Goal: Task Accomplishment & Management: Use online tool/utility

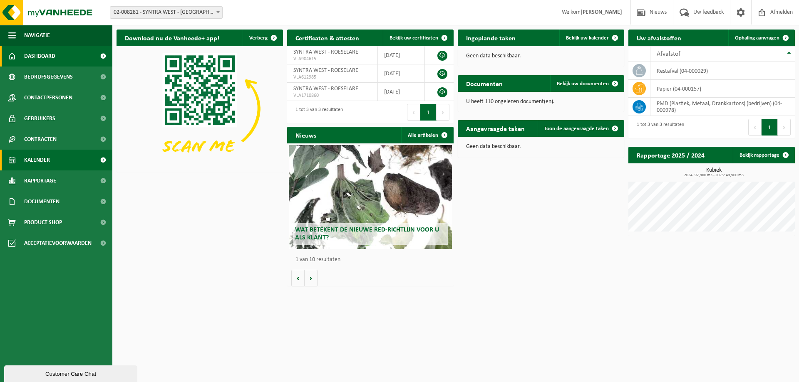
click at [37, 157] on span "Kalender" at bounding box center [37, 160] width 26 height 21
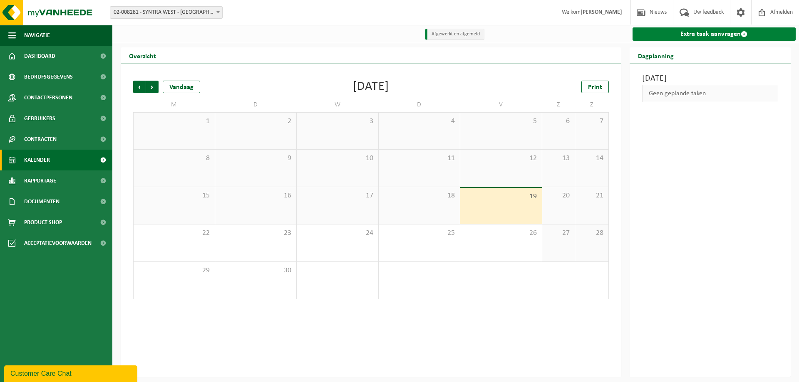
click at [690, 35] on link "Extra taak aanvragen" at bounding box center [715, 33] width 164 height 13
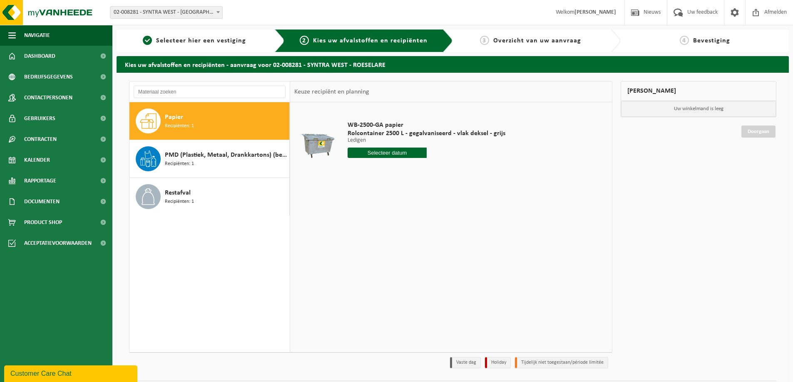
drag, startPoint x: 176, startPoint y: 115, endPoint x: 327, endPoint y: 97, distance: 152.6
click at [176, 115] on span "Papier" at bounding box center [174, 117] width 18 height 10
click at [392, 153] on input "text" at bounding box center [387, 153] width 79 height 10
click at [375, 154] on input "text" at bounding box center [387, 153] width 79 height 10
click at [397, 153] on input "text" at bounding box center [387, 153] width 79 height 10
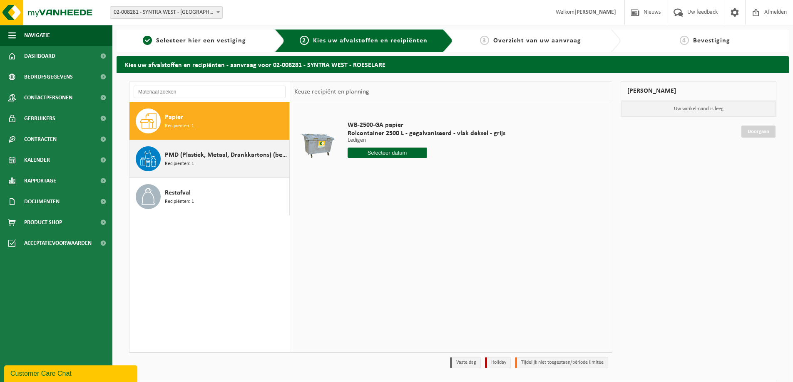
click at [179, 152] on span "PMD (Plastiek, Metaal, Drankkartons) (bedrijven)" at bounding box center [226, 155] width 122 height 10
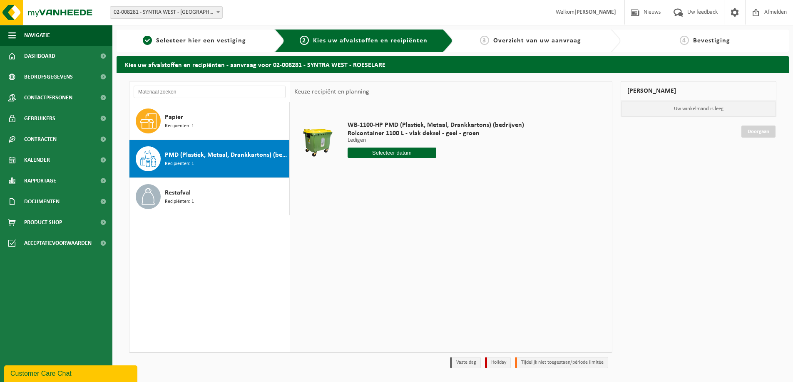
click at [407, 151] on input "text" at bounding box center [392, 153] width 88 height 10
click at [352, 242] on div "22" at bounding box center [355, 239] width 15 height 13
type input "Van 2025-09-22"
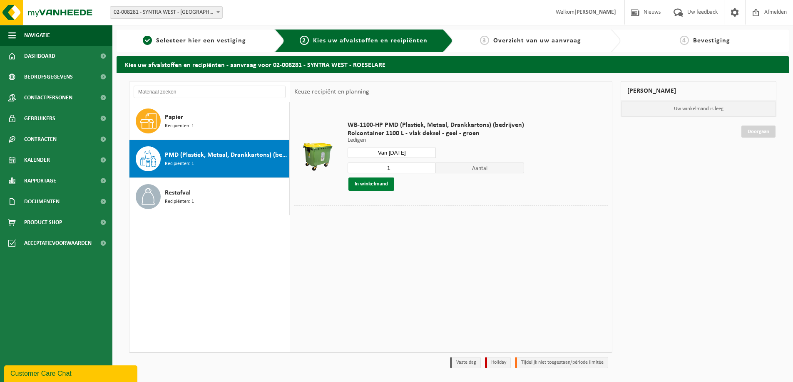
click at [370, 184] on button "In winkelmand" at bounding box center [371, 184] width 46 height 13
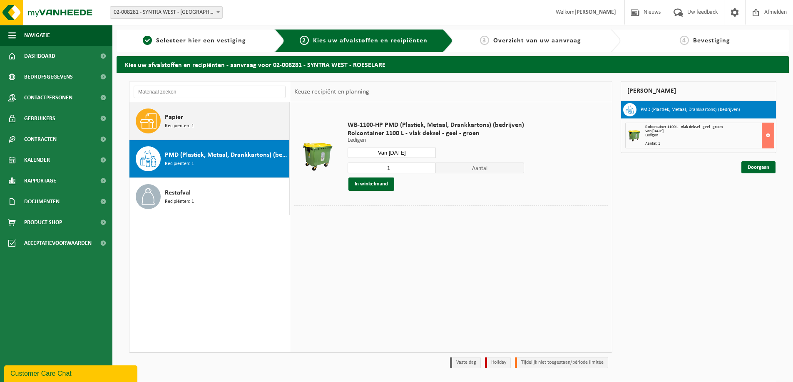
click at [174, 116] on span "Papier" at bounding box center [174, 117] width 18 height 10
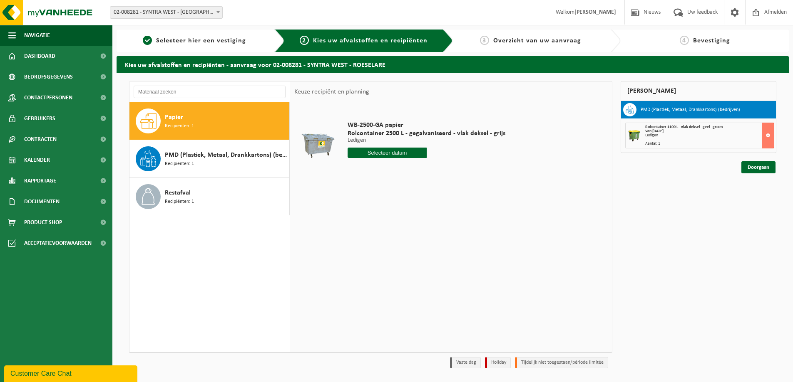
click at [406, 152] on input "text" at bounding box center [387, 153] width 79 height 10
click at [351, 241] on div "22" at bounding box center [355, 239] width 15 height 13
type input "Van 2025-09-22"
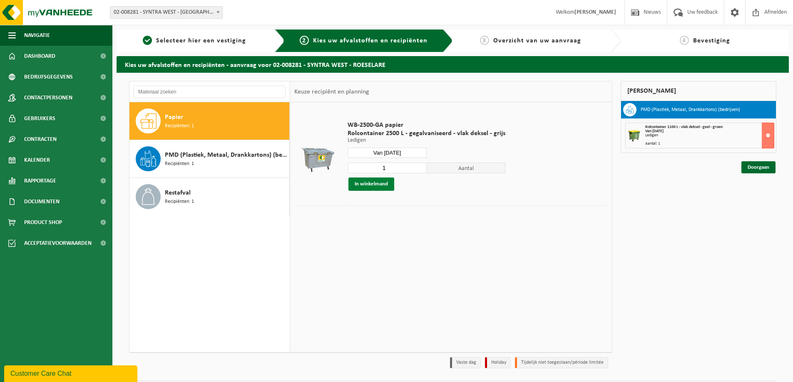
click at [367, 182] on button "In winkelmand" at bounding box center [371, 184] width 46 height 13
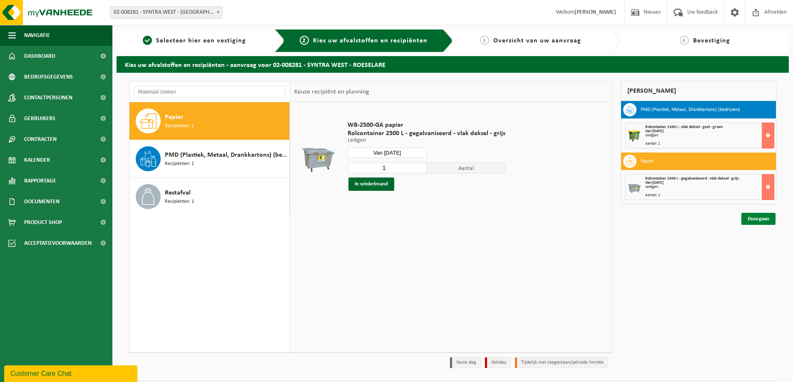
click at [760, 218] on link "Doorgaan" at bounding box center [758, 219] width 34 height 12
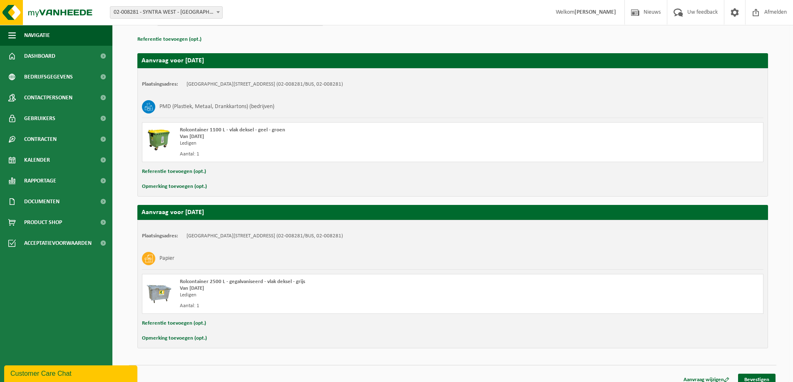
scroll to position [127, 0]
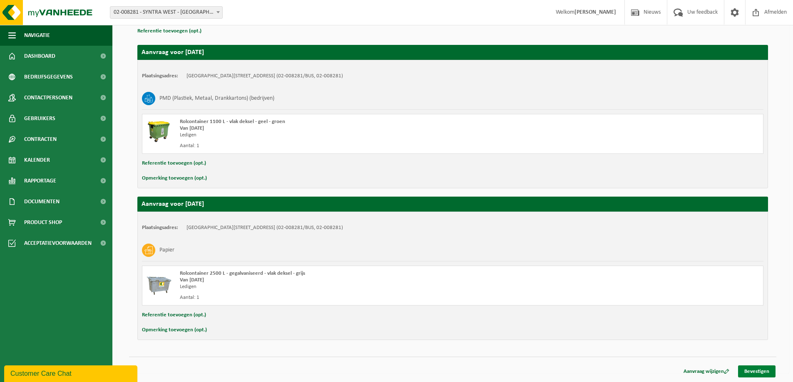
click at [763, 370] on link "Bevestigen" at bounding box center [756, 372] width 37 height 12
